Goal: Information Seeking & Learning: Learn about a topic

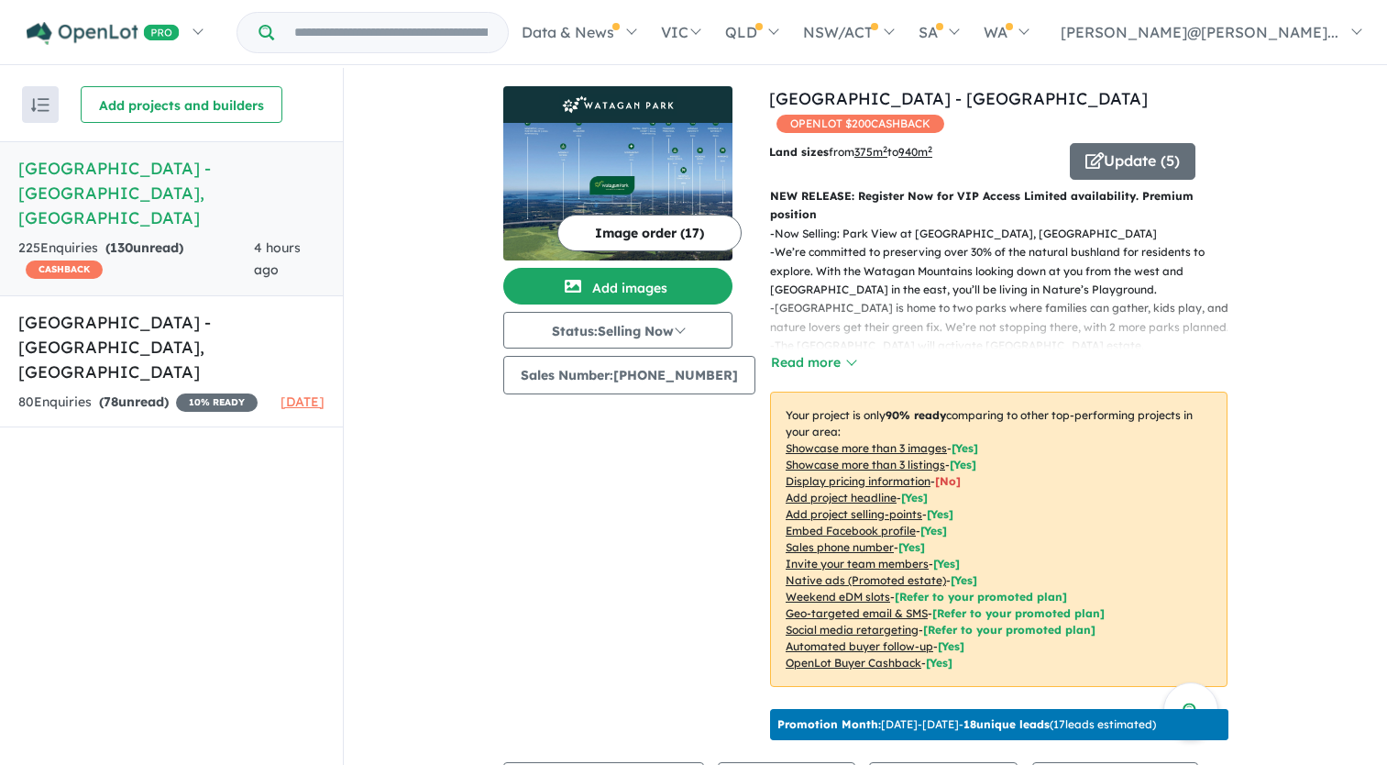
click at [226, 200] on h5 "Watagan Park Estate - Cooranbong , NSW" at bounding box center [171, 193] width 306 height 74
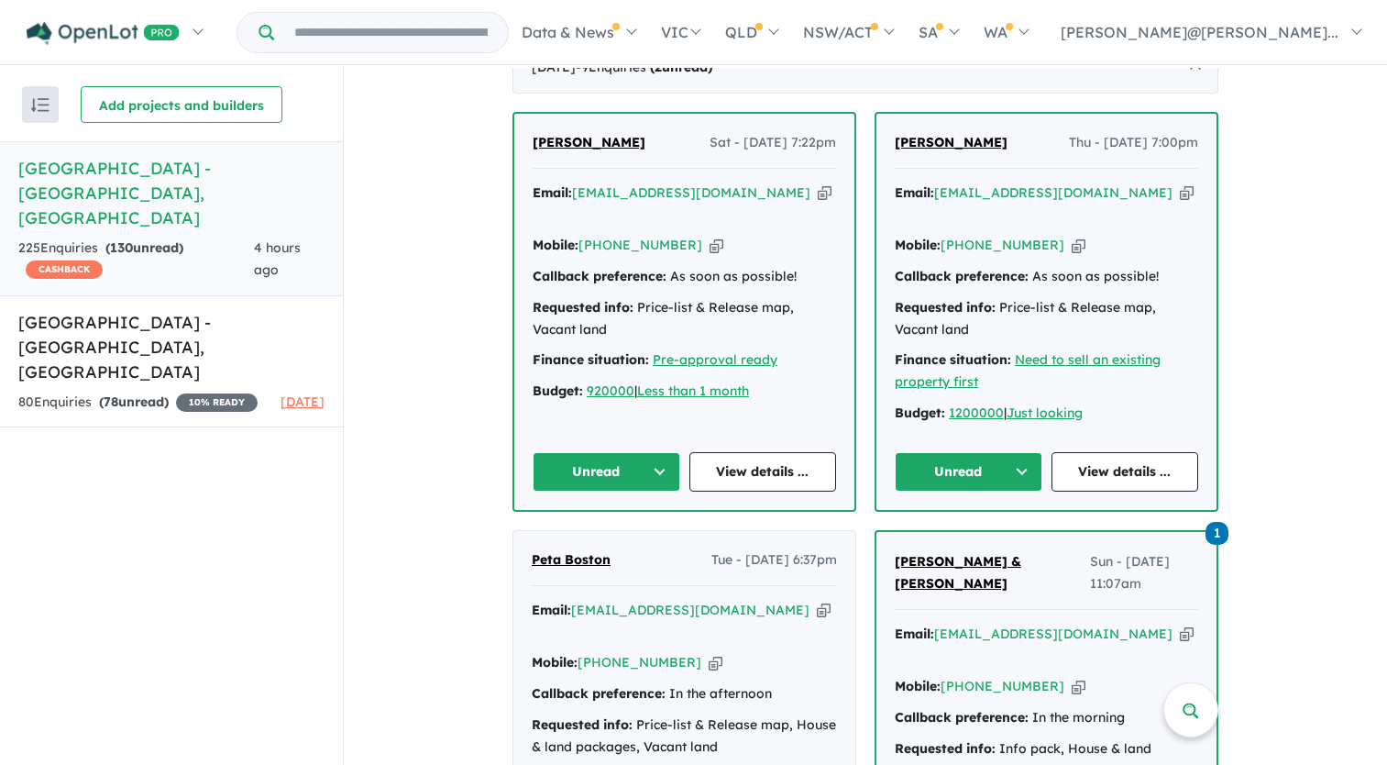
scroll to position [802, 0]
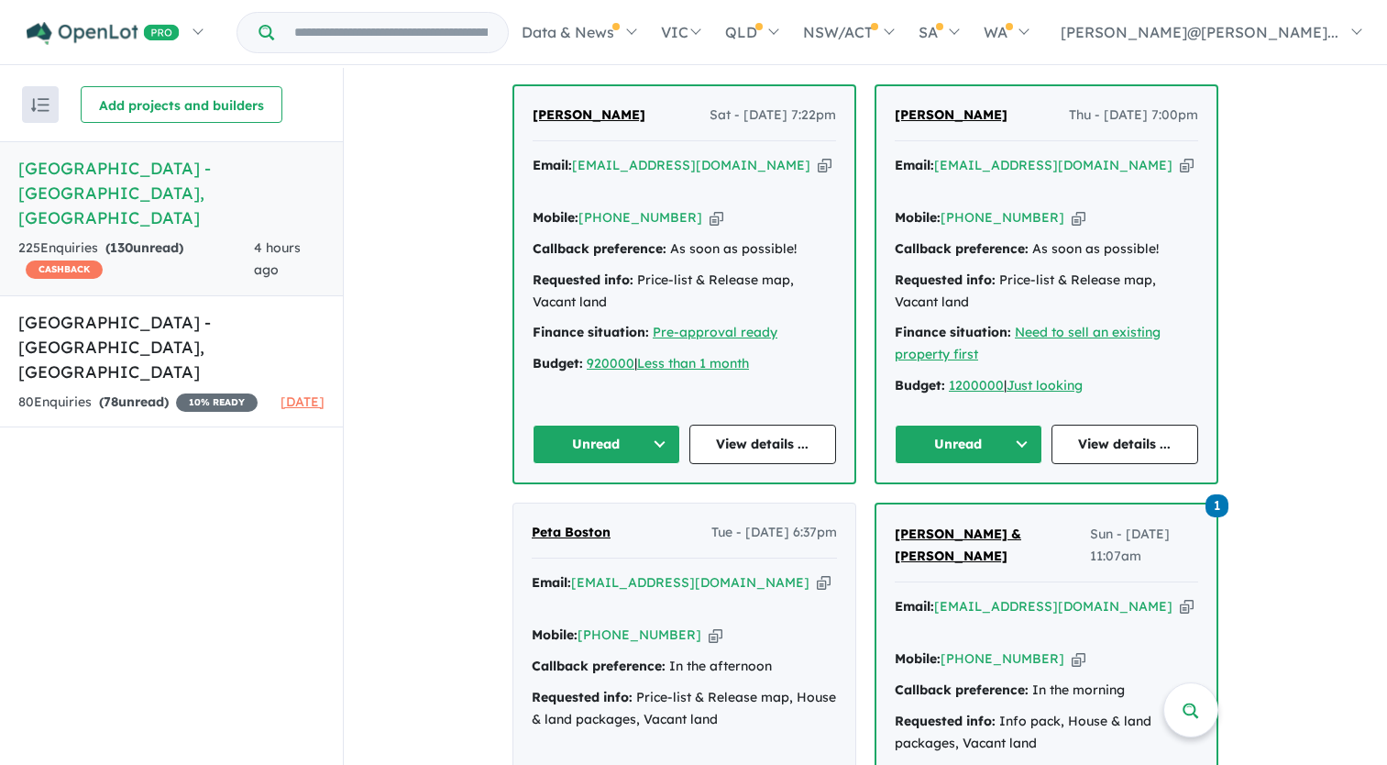
click at [662, 437] on button "Unread" at bounding box center [607, 443] width 148 height 39
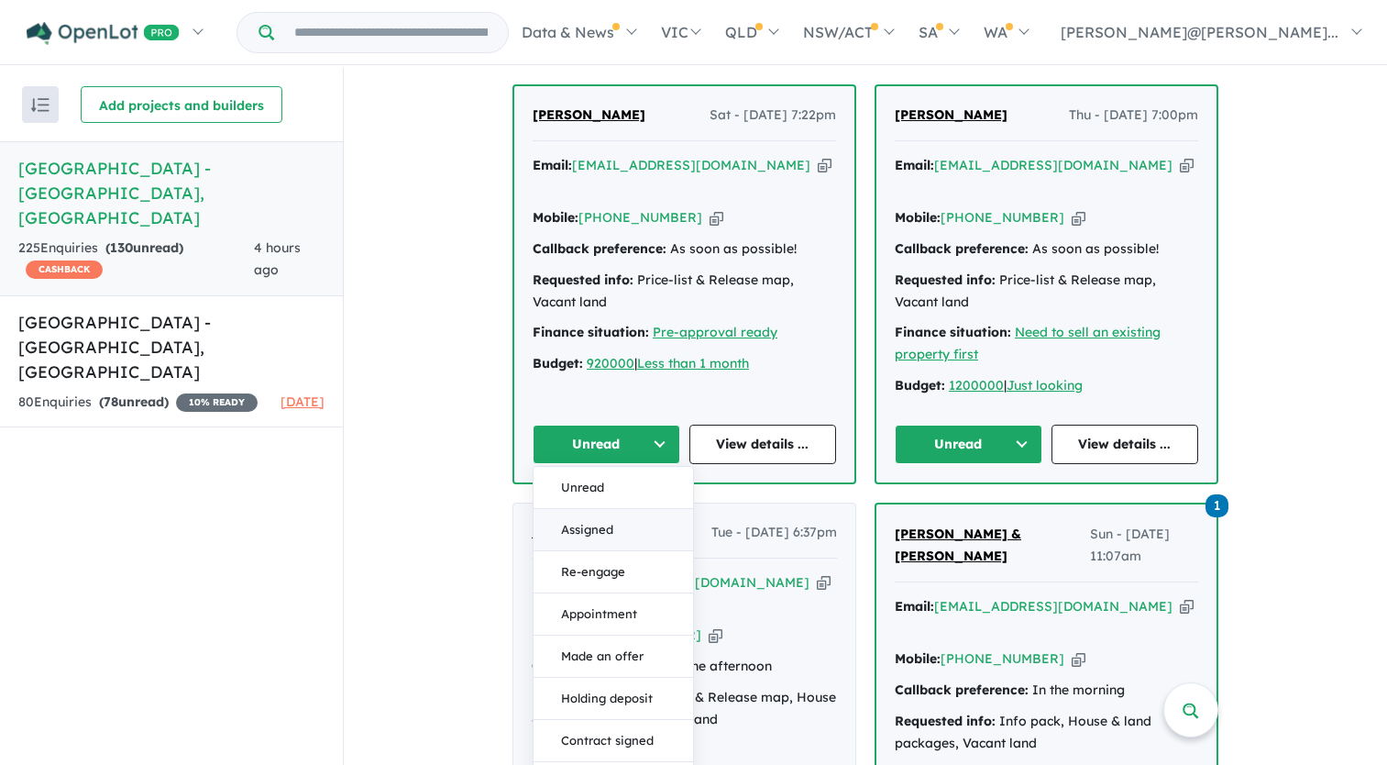
click at [618, 521] on button "Assigned" at bounding box center [614, 530] width 160 height 42
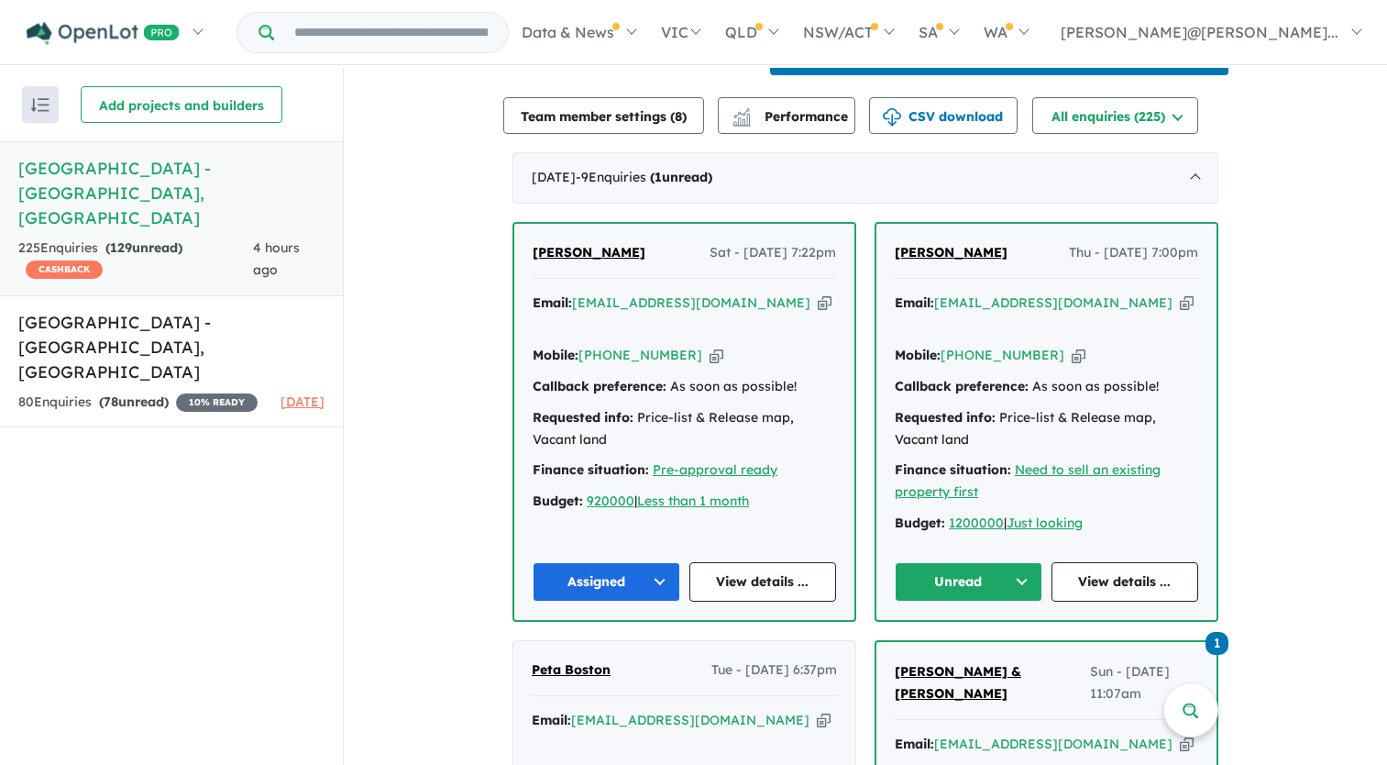
scroll to position [666, 0]
click at [1152, 589] on link "View details ..." at bounding box center [1126, 580] width 148 height 39
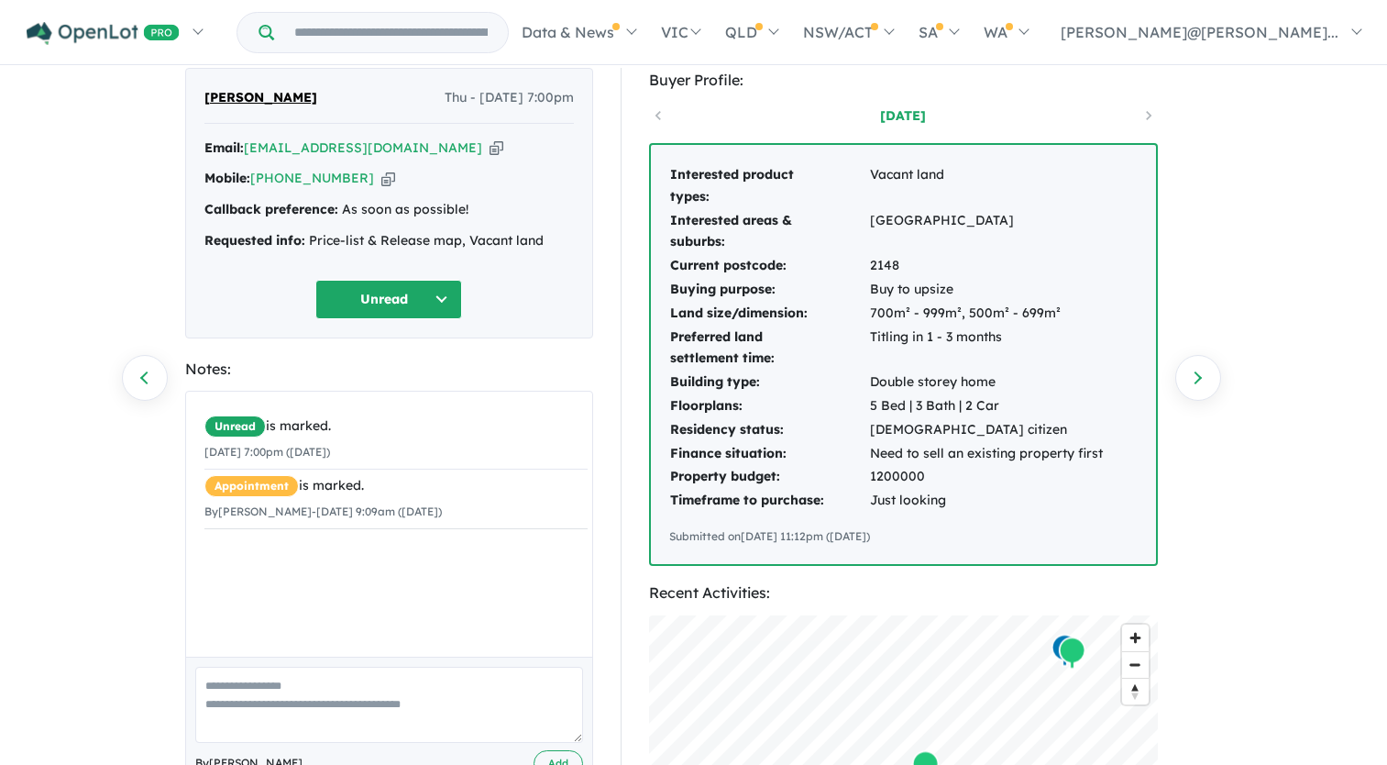
scroll to position [58, 0]
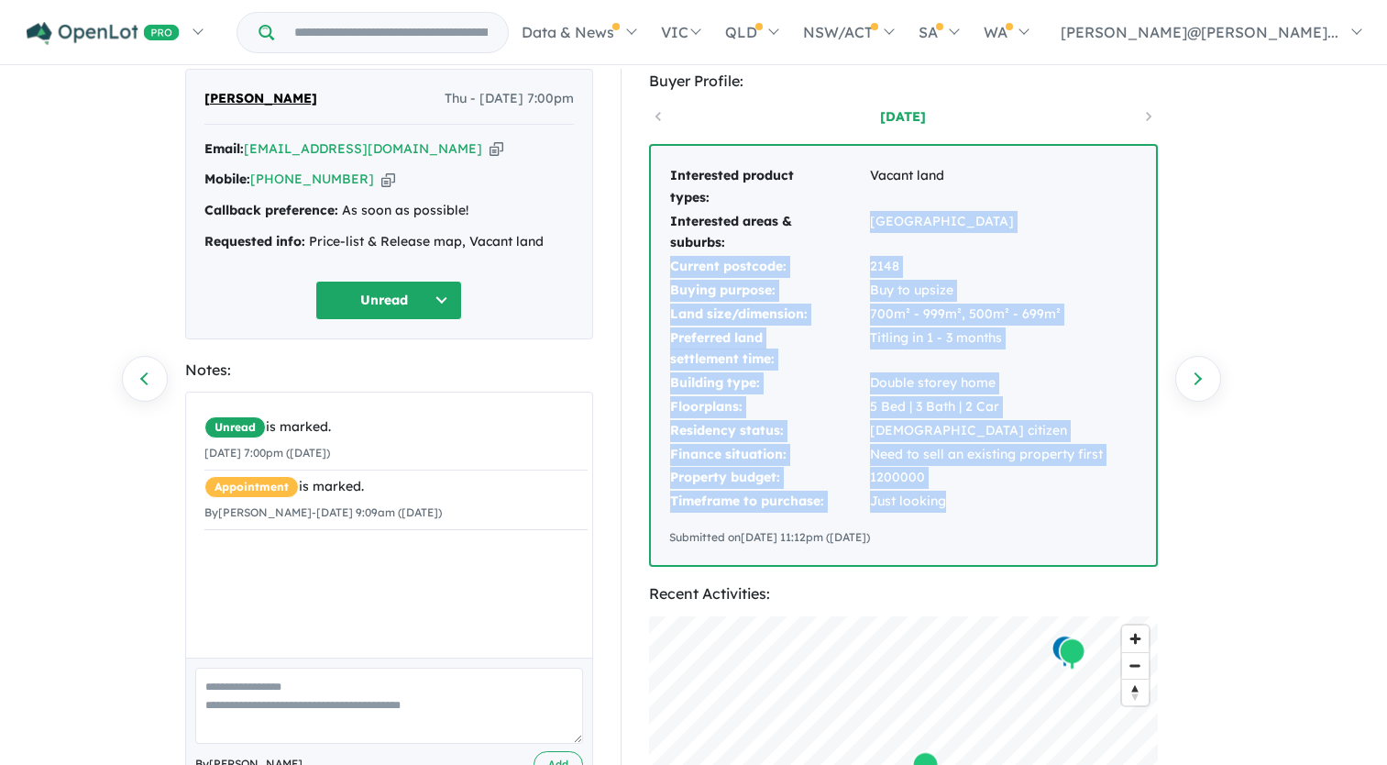
drag, startPoint x: 953, startPoint y: 500, endPoint x: 848, endPoint y: 239, distance: 280.9
click at [848, 239] on tbody "Interested product types: Vacant land Interested areas & suburbs: [GEOGRAPHIC_D…" at bounding box center [886, 338] width 435 height 349
click at [986, 504] on td "Just looking" at bounding box center [986, 502] width 235 height 24
drag, startPoint x: 964, startPoint y: 496, endPoint x: 749, endPoint y: 234, distance: 339.4
click at [749, 234] on tbody "Interested product types: Vacant land Interested areas & suburbs: [GEOGRAPHIC_D…" at bounding box center [886, 338] width 435 height 349
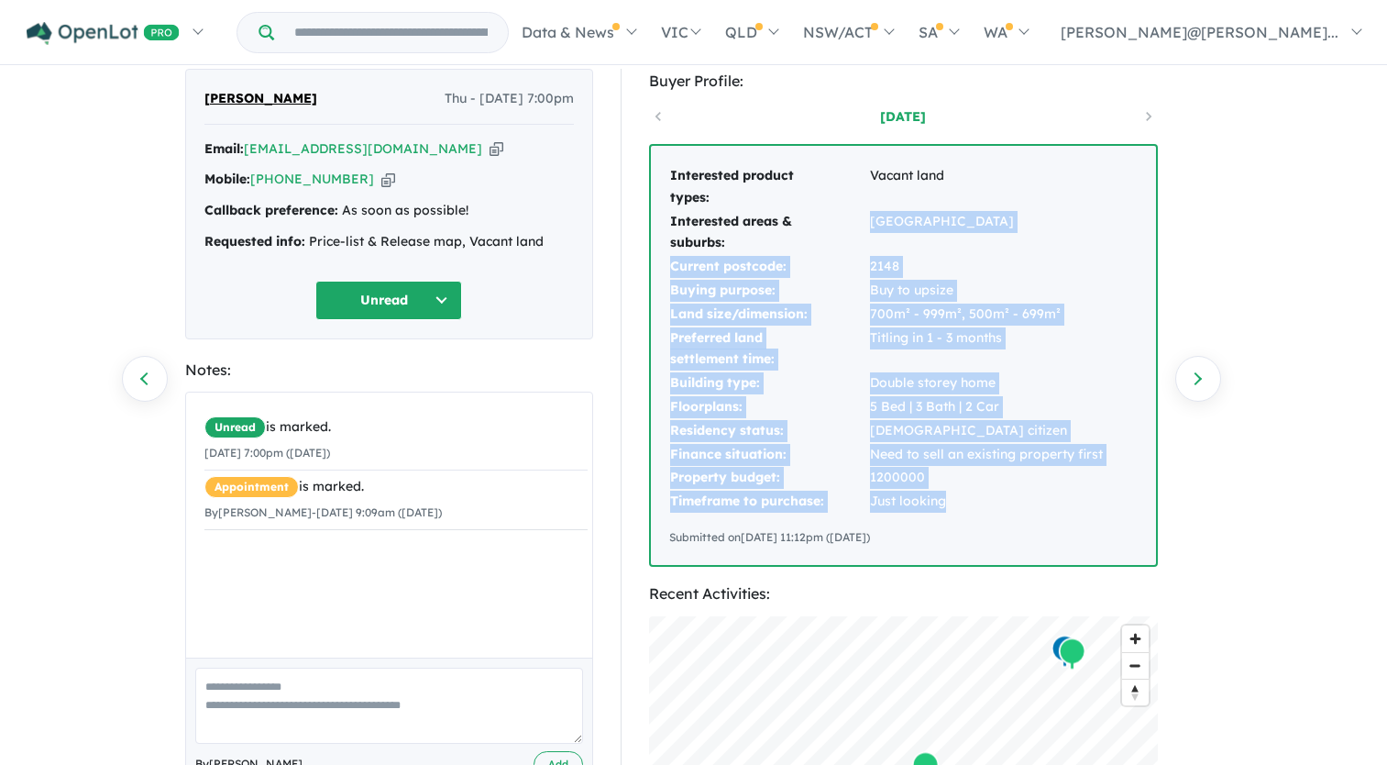
drag, startPoint x: 749, startPoint y: 234, endPoint x: 911, endPoint y: 287, distance: 170.8
copy tbody "[GEOGRAPHIC_DATA] Current postcode: 2148 Buying purpose: Buy to upsize Land siz…"
drag, startPoint x: 911, startPoint y: 287, endPoint x: 964, endPoint y: 312, distance: 57.8
click at [964, 312] on td "700m² - 999m², 500m² - 699m²" at bounding box center [986, 315] width 235 height 24
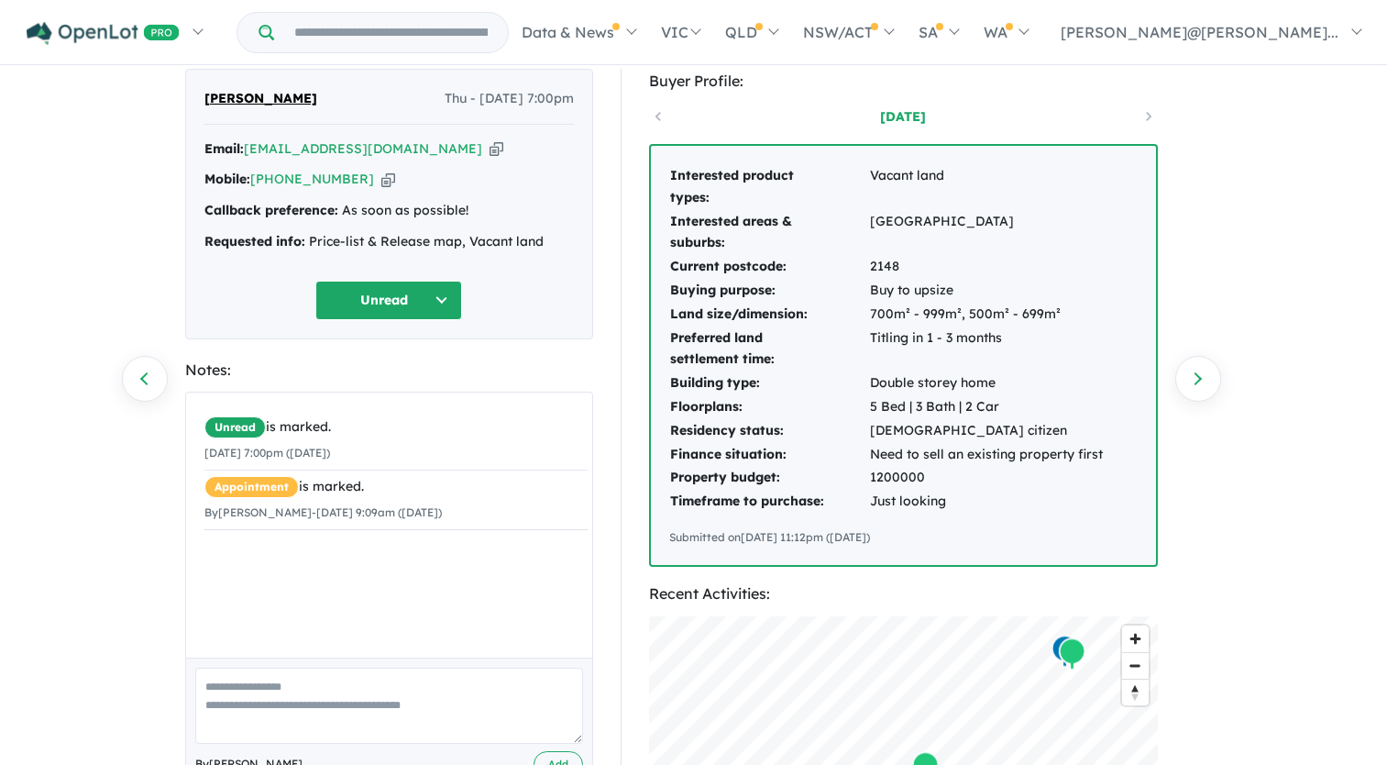
click at [444, 291] on button "Unread" at bounding box center [388, 300] width 147 height 39
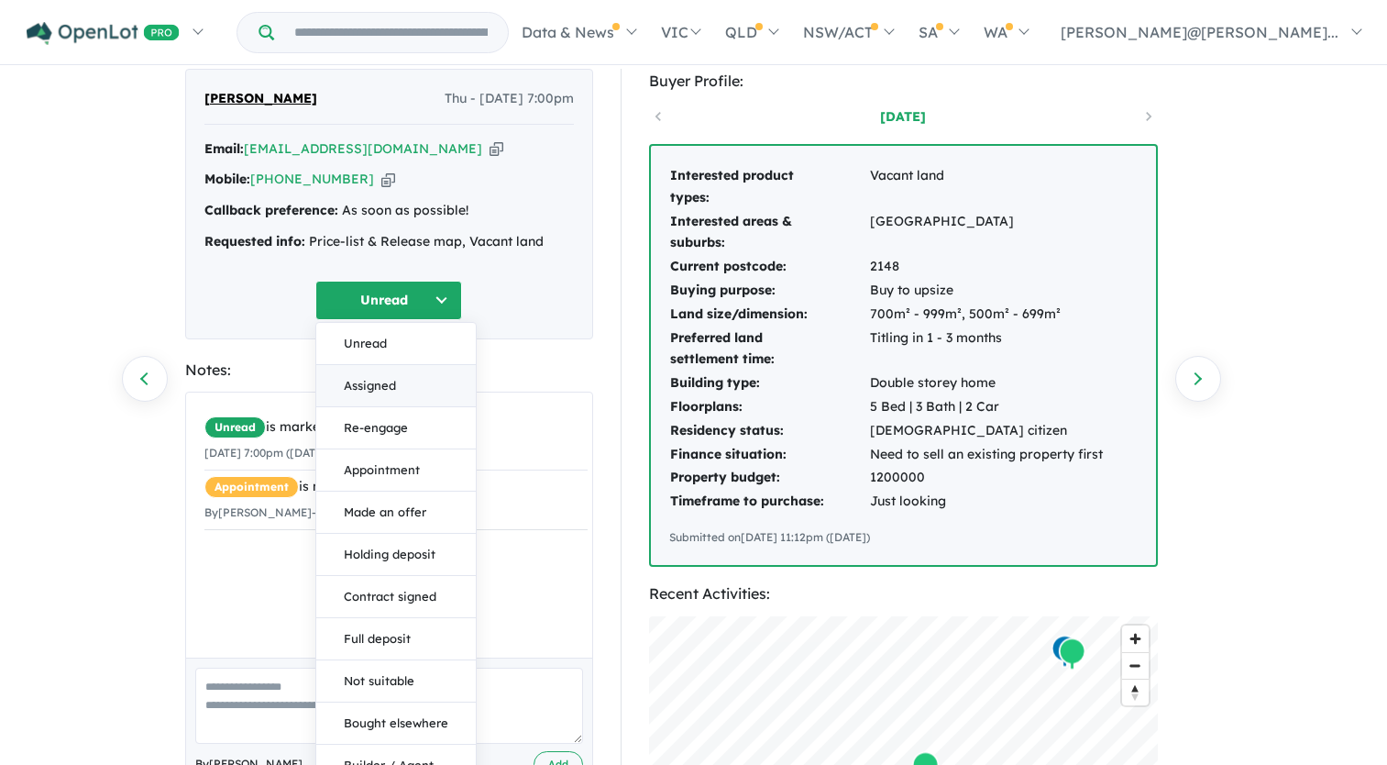
click at [393, 388] on button "Assigned" at bounding box center [396, 386] width 160 height 42
